Goal: Contribute content: Add original content to the website for others to see

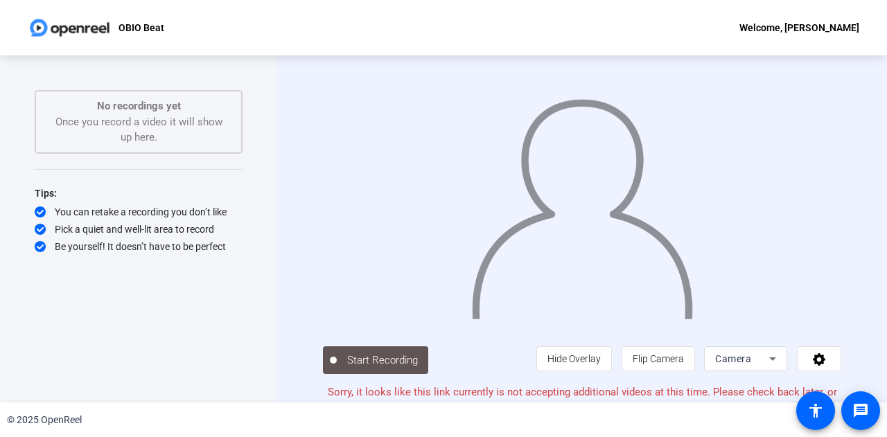
scroll to position [11, 0]
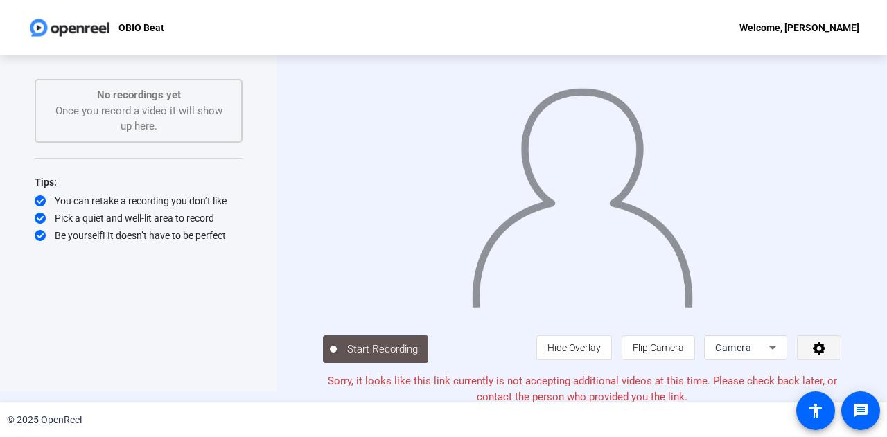
click at [813, 353] on button at bounding box center [819, 347] width 44 height 25
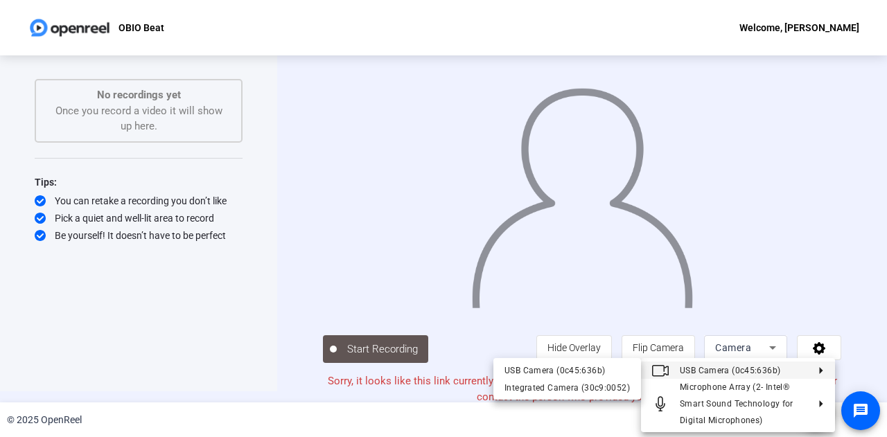
click at [763, 343] on div at bounding box center [443, 218] width 887 height 437
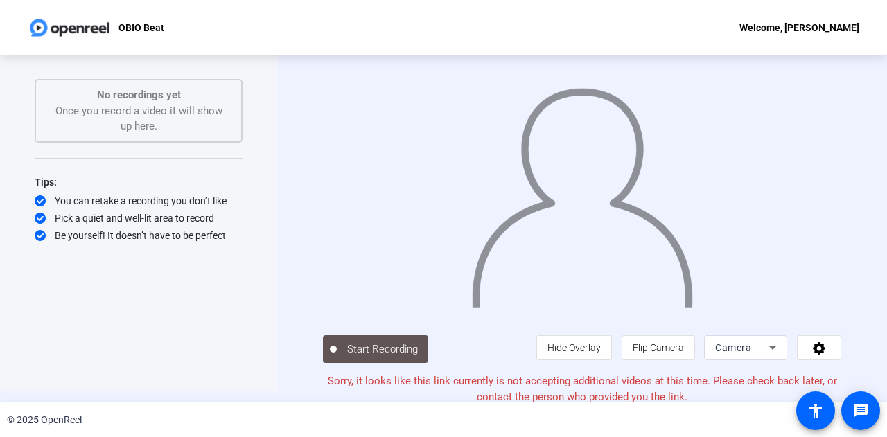
click at [764, 344] on icon at bounding box center [772, 347] width 17 height 17
